Goal: Task Accomplishment & Management: Manage account settings

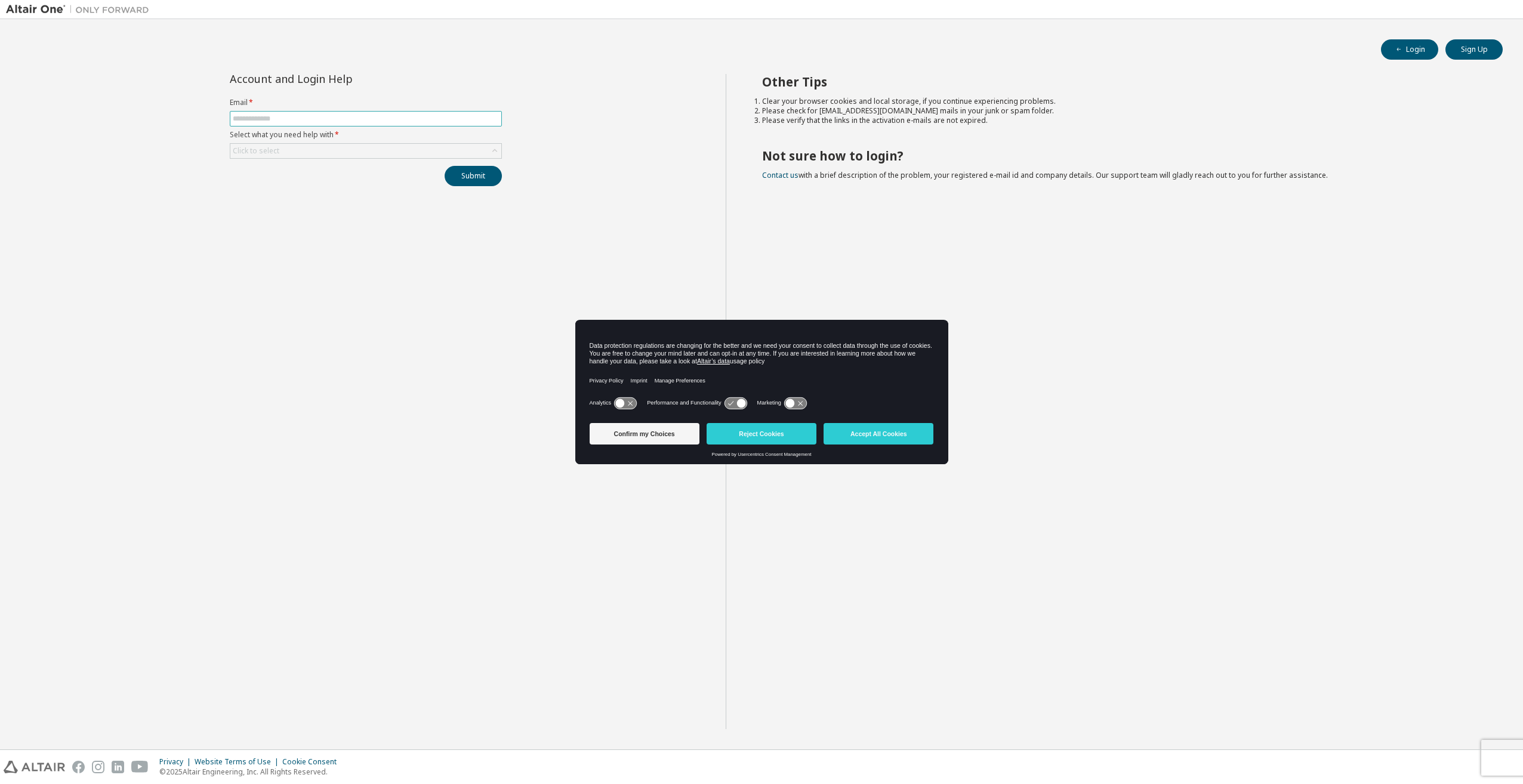
click at [274, 122] on input "text" at bounding box center [366, 118] width 266 height 9
type input "**********"
click at [304, 147] on div "Click to select" at bounding box center [366, 151] width 271 height 14
click at [310, 178] on li "I forgot my password" at bounding box center [365, 183] width 269 height 16
click at [483, 171] on button "Submit" at bounding box center [473, 176] width 58 height 20
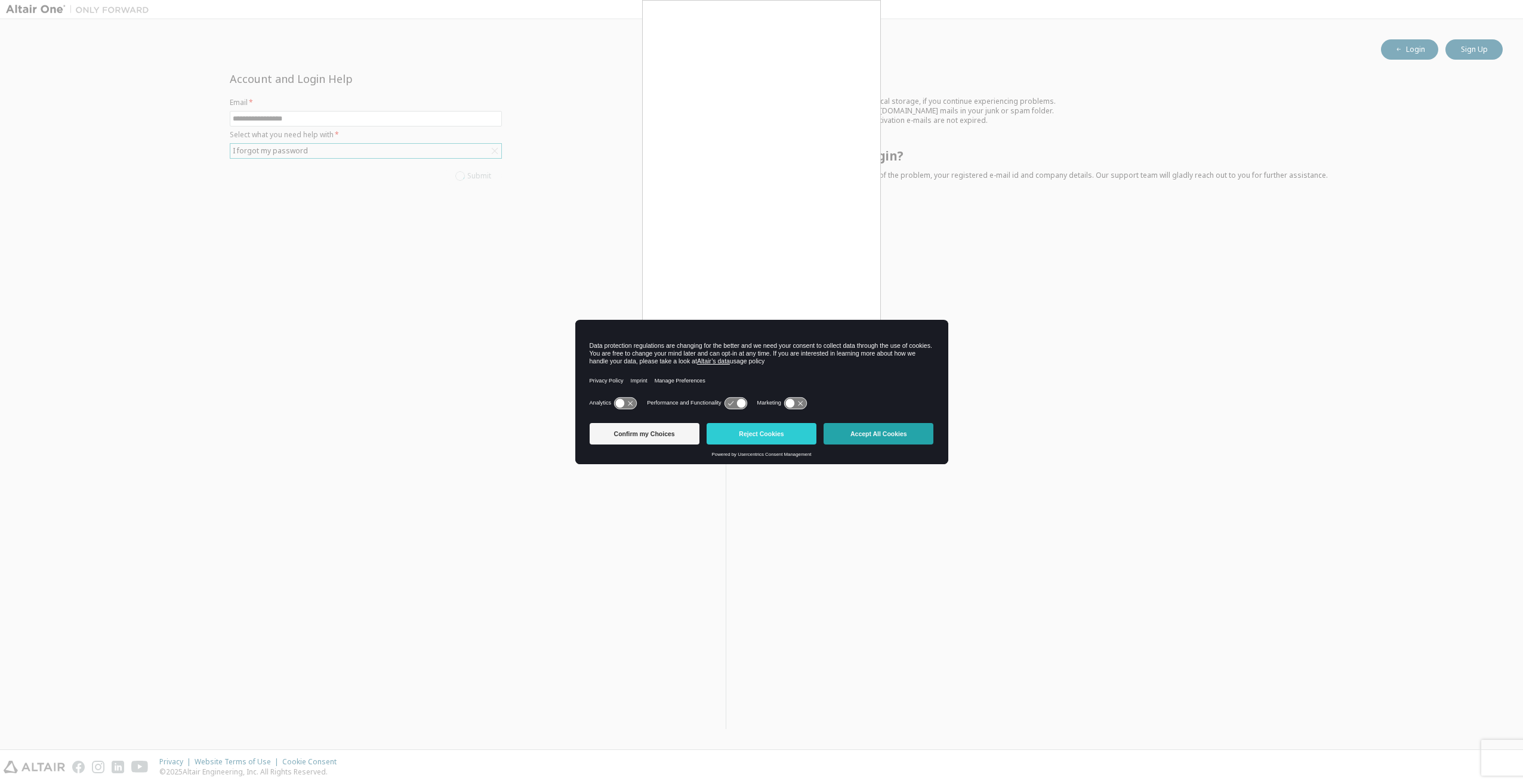
click at [901, 436] on button "Accept All Cookies" at bounding box center [878, 434] width 110 height 21
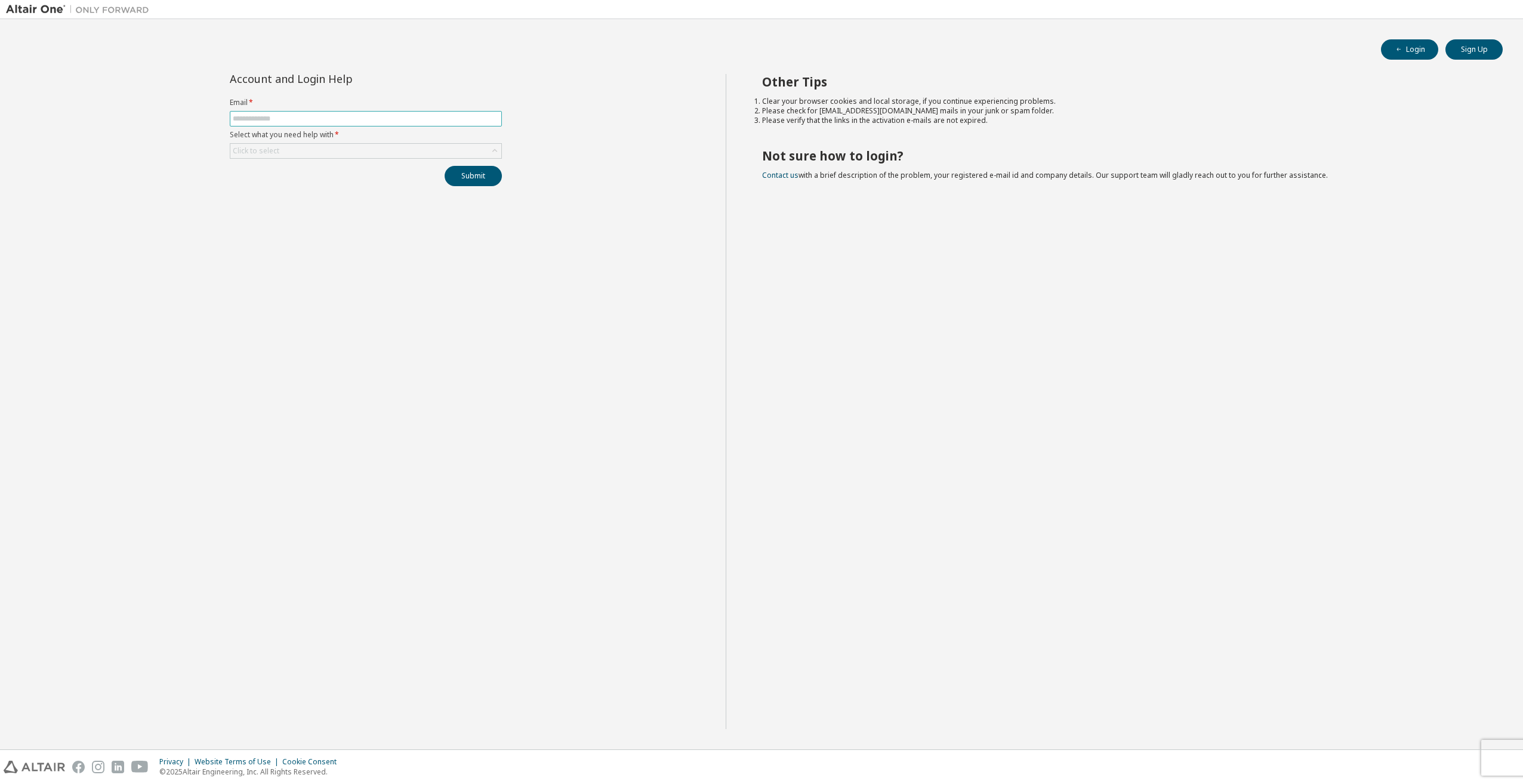
click at [391, 117] on input "text" at bounding box center [366, 118] width 266 height 9
type input "**********"
click at [316, 145] on div "Click to select" at bounding box center [366, 151] width 271 height 14
click at [277, 181] on li "I forgot my password" at bounding box center [365, 183] width 269 height 16
click at [483, 175] on button "Submit" at bounding box center [473, 176] width 58 height 20
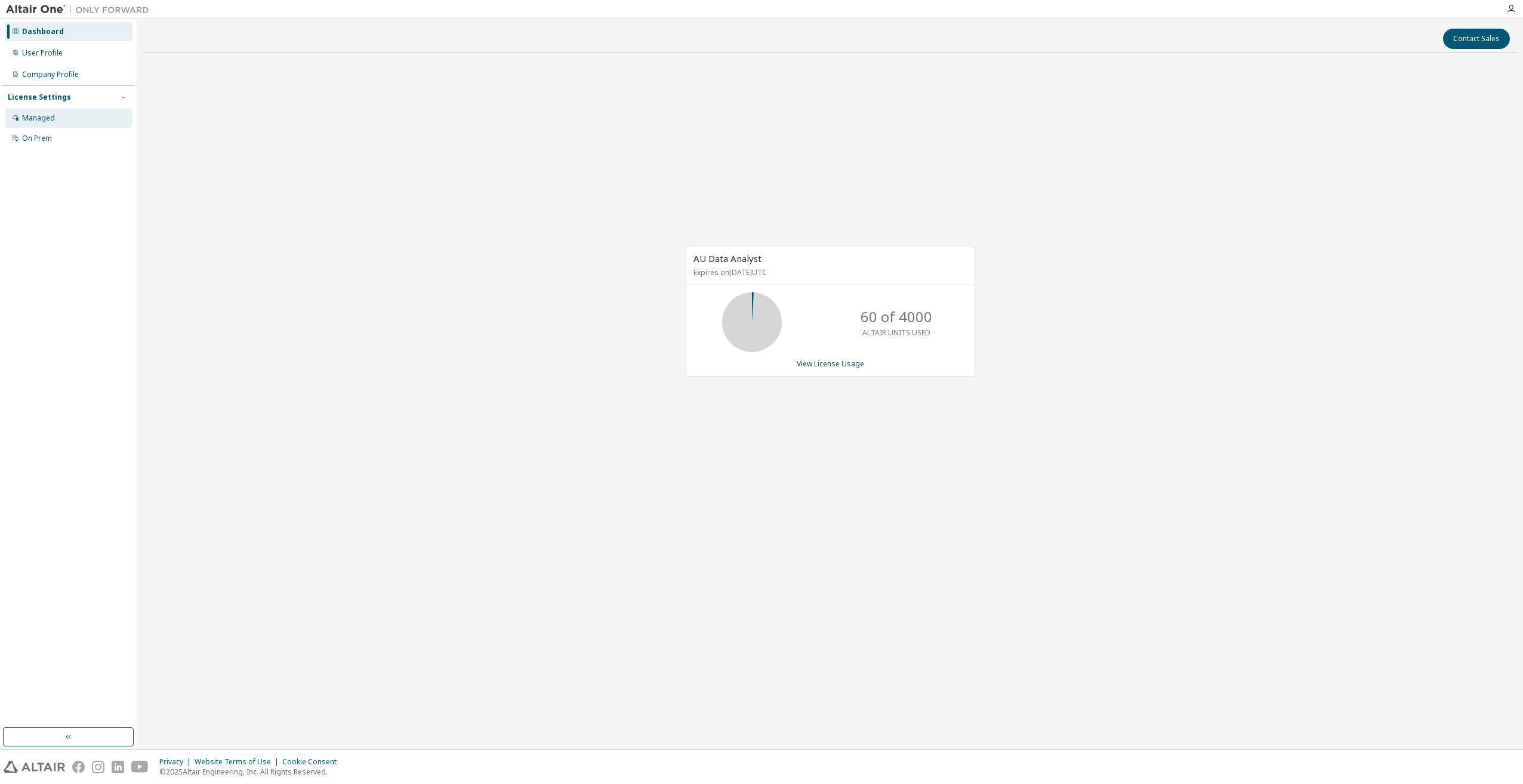
click at [57, 120] on div "Managed" at bounding box center [68, 118] width 127 height 19
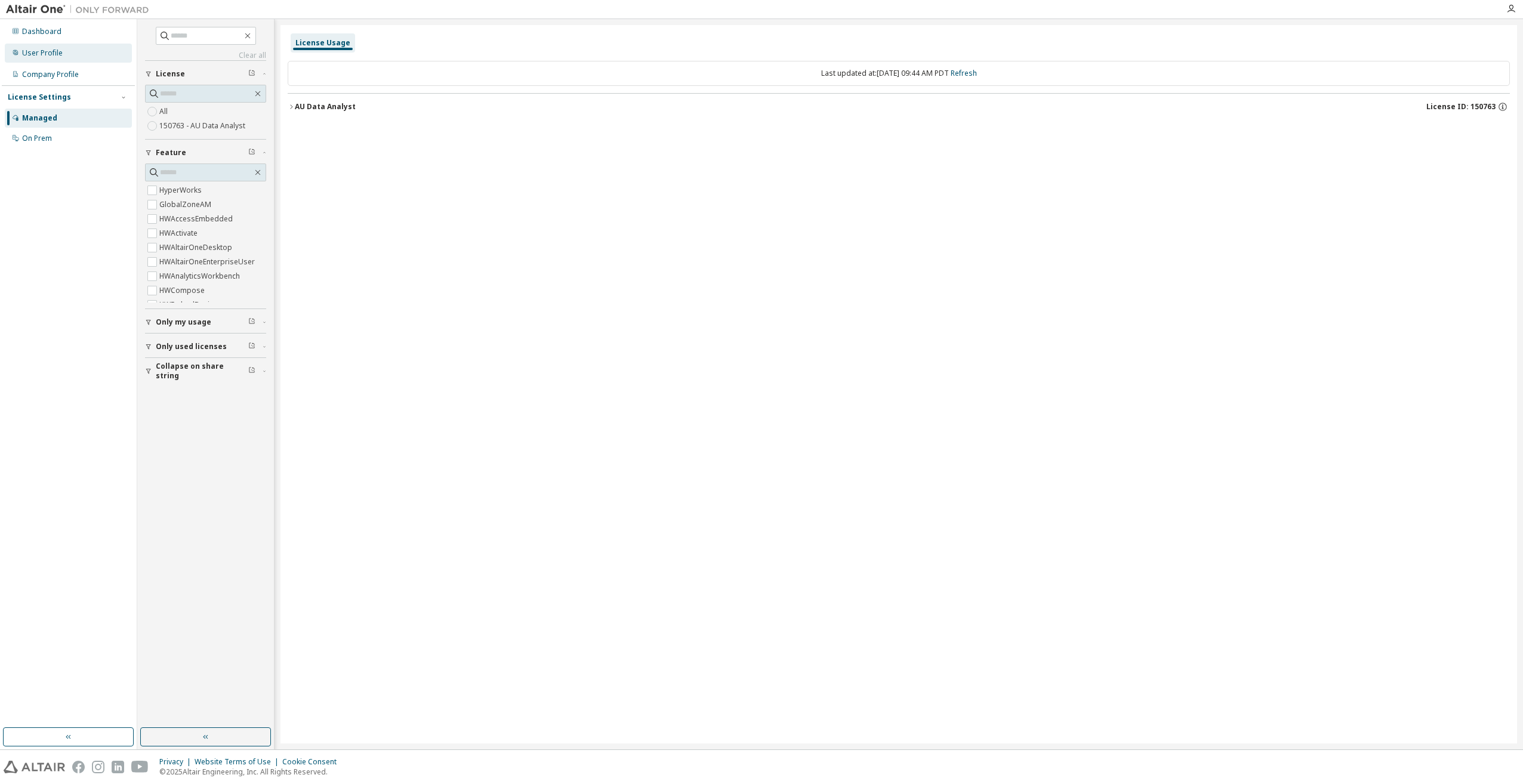
click at [48, 54] on div "User Profile" at bounding box center [42, 53] width 41 height 9
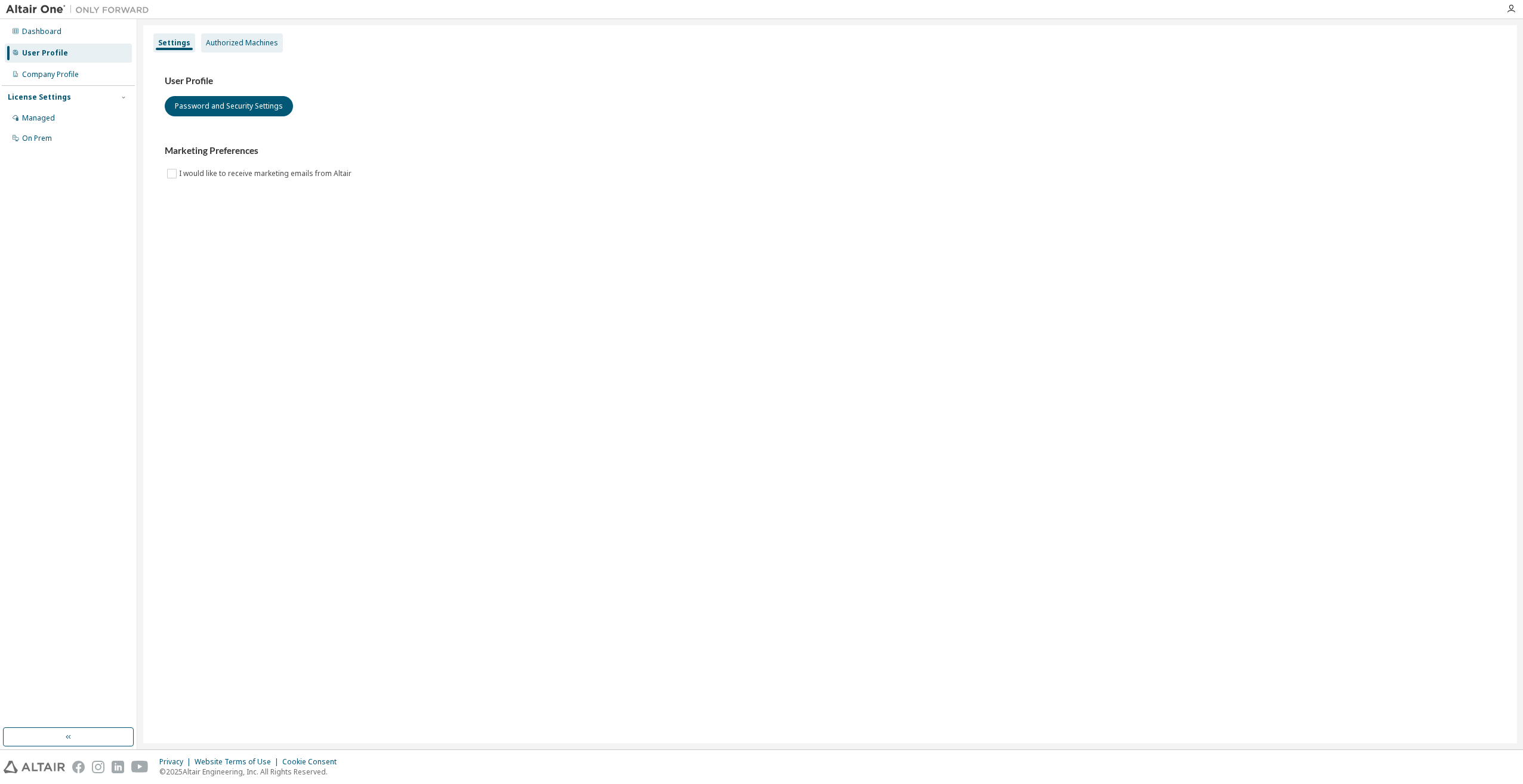
click at [240, 44] on div "Authorized Machines" at bounding box center [242, 43] width 72 height 9
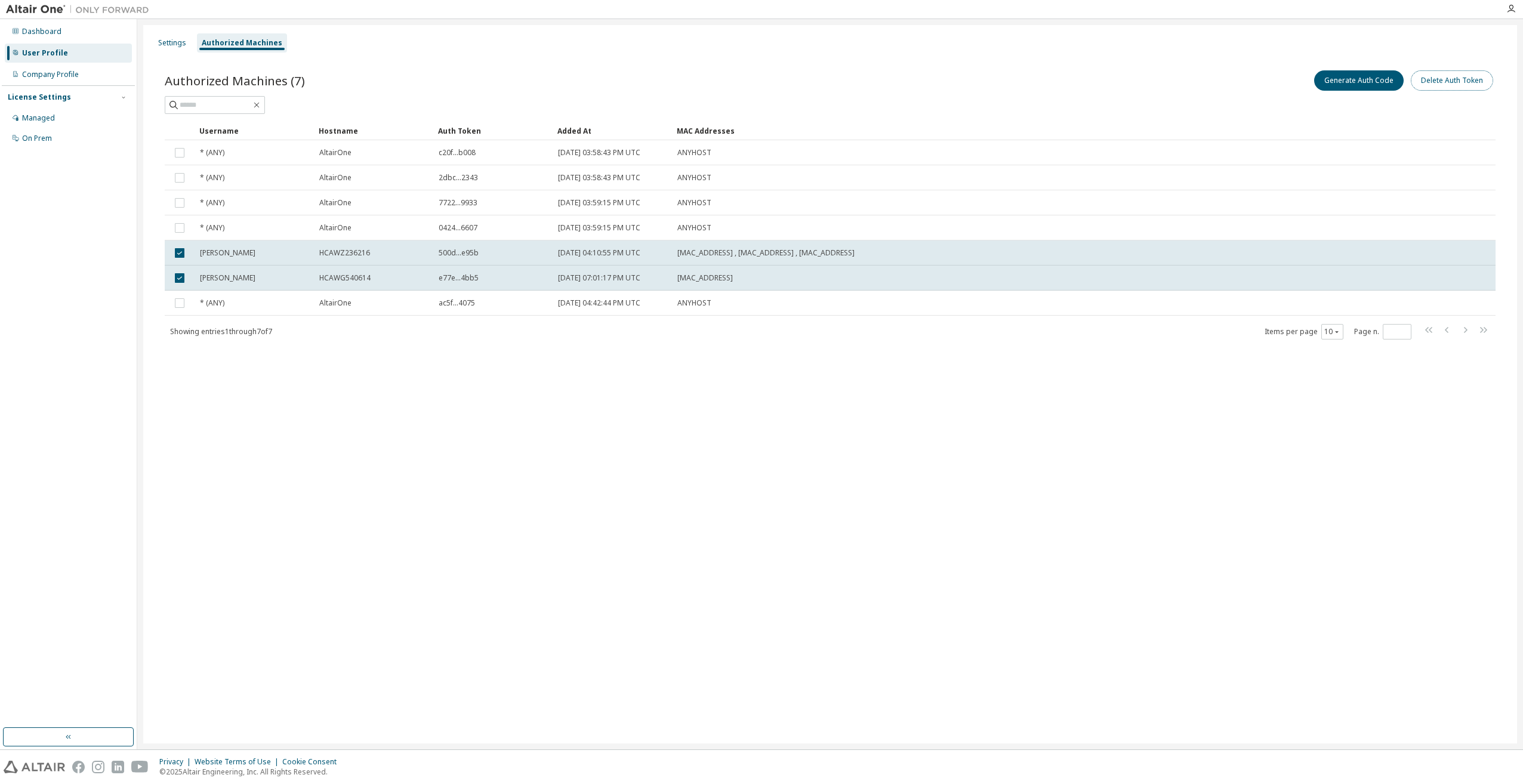
click at [1457, 79] on button "Delete Auth Token" at bounding box center [1452, 81] width 83 height 20
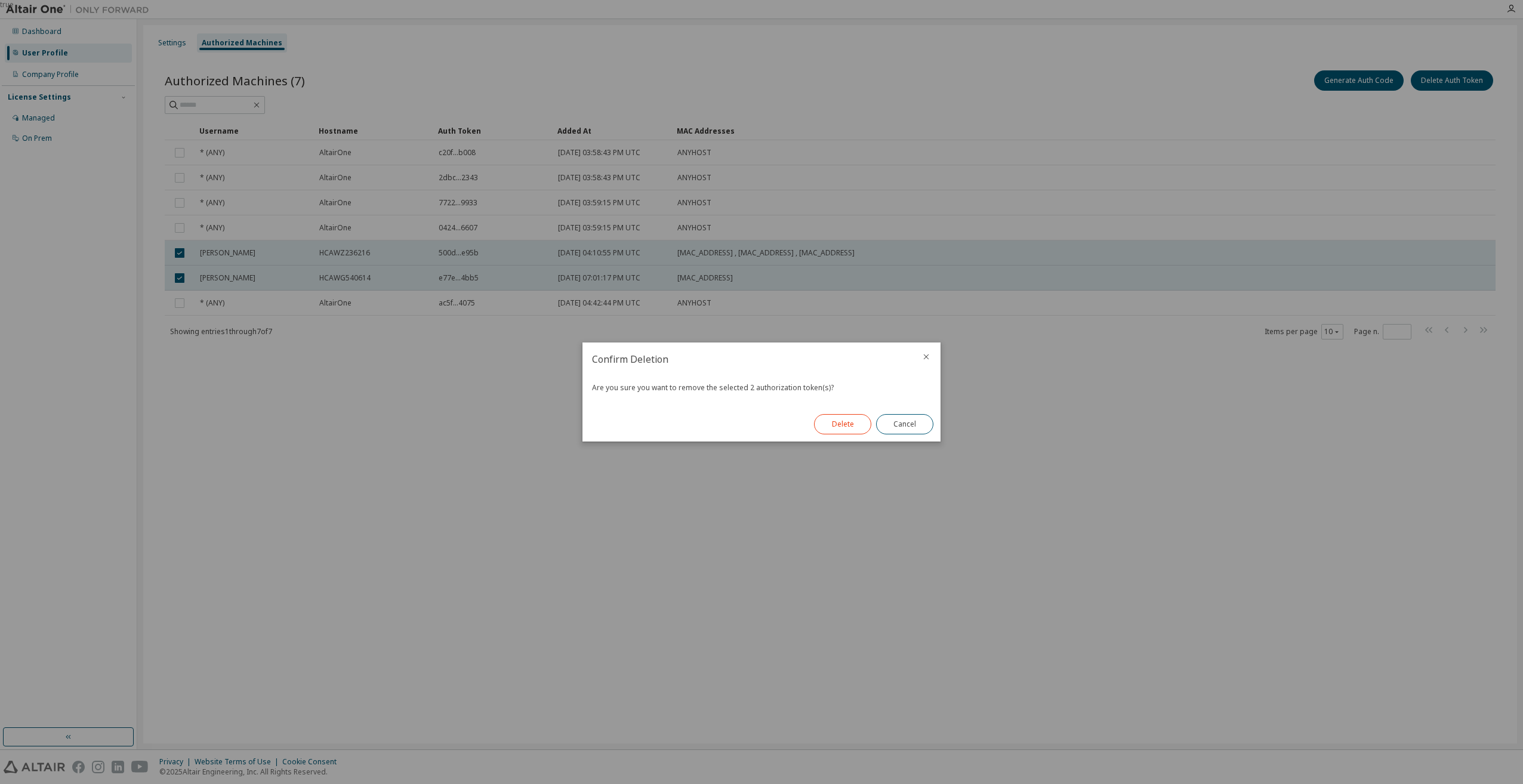
click at [840, 428] on button "Delete" at bounding box center [843, 424] width 58 height 20
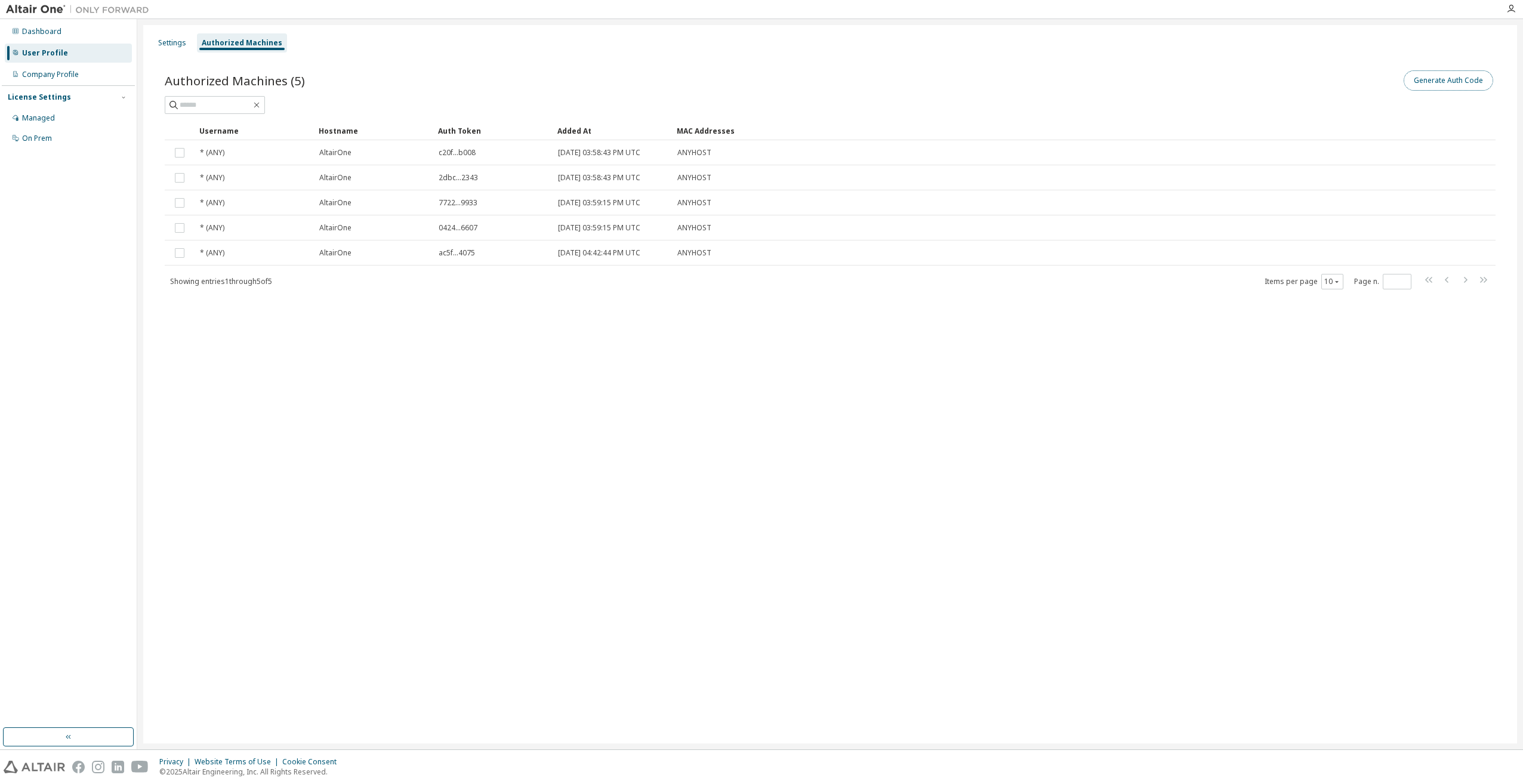
click at [1472, 84] on button "Generate Auth Code" at bounding box center [1449, 81] width 90 height 20
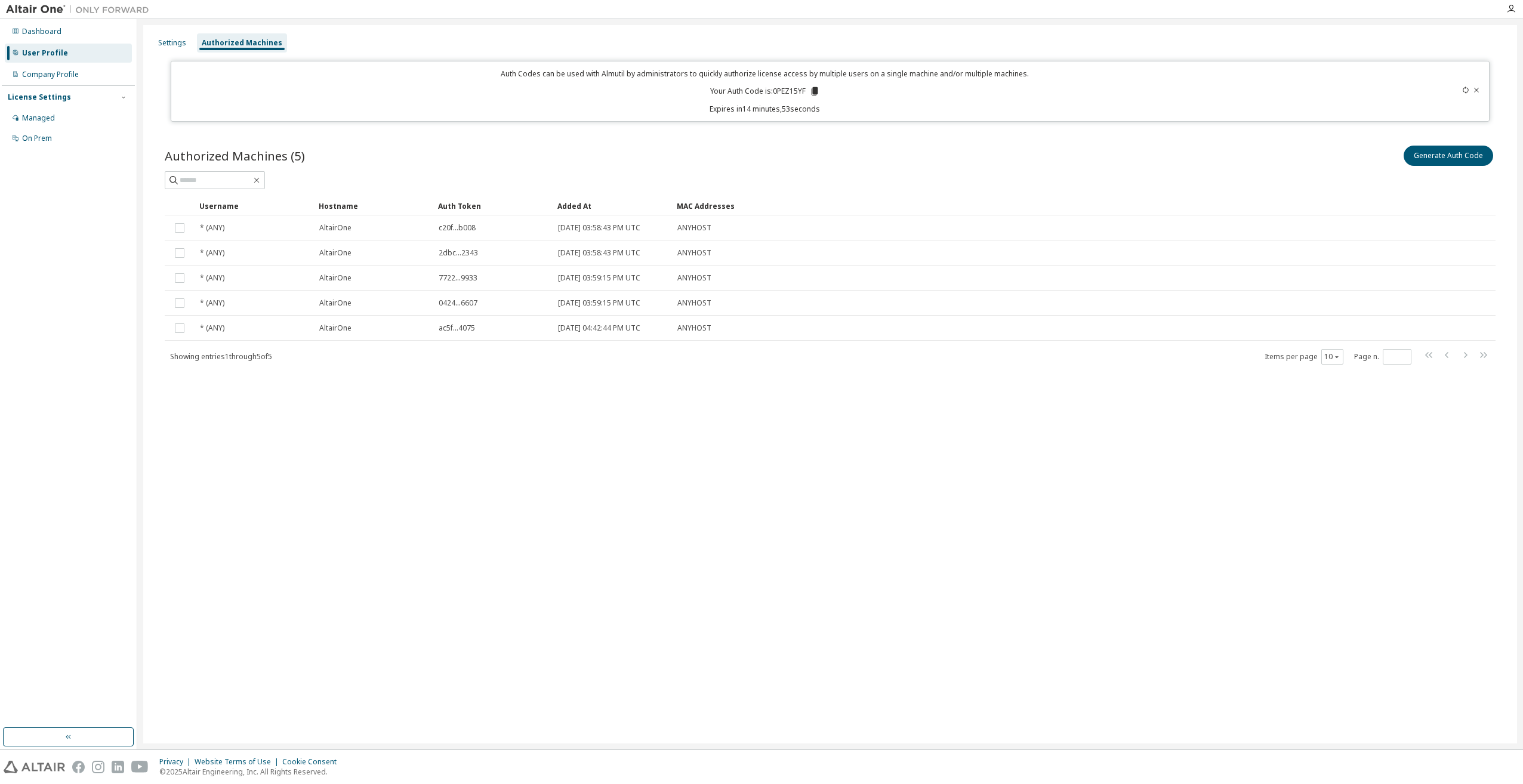
click at [816, 91] on icon at bounding box center [814, 91] width 6 height 8
